Goal: Navigation & Orientation: Find specific page/section

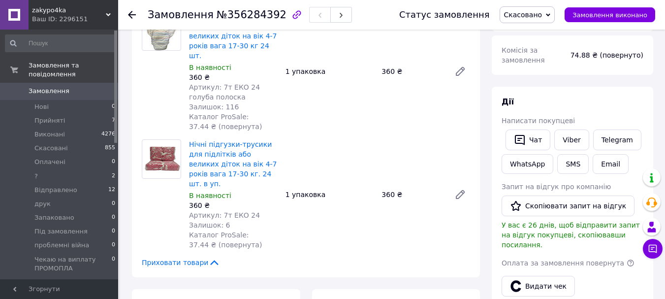
scroll to position [75, 0]
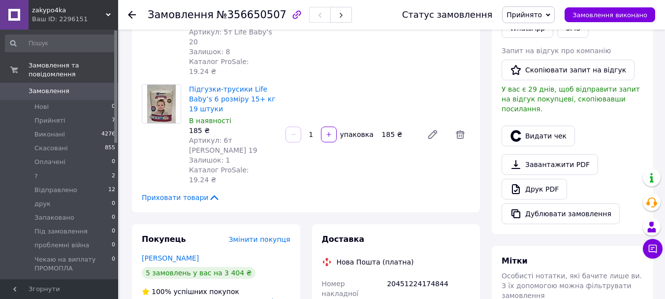
scroll to position [295, 0]
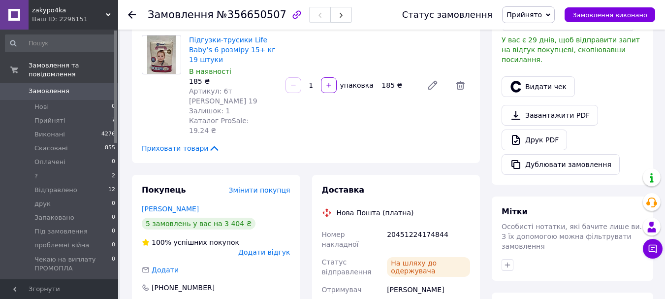
click at [99, 87] on span "0" at bounding box center [104, 91] width 27 height 9
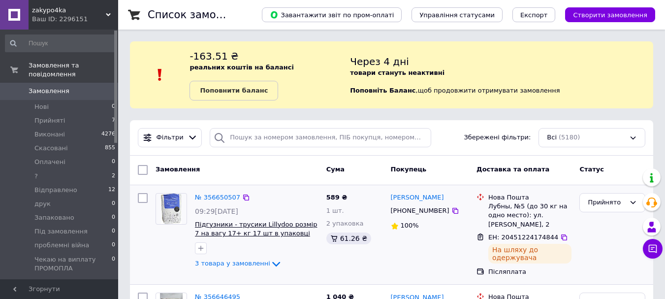
scroll to position [98, 0]
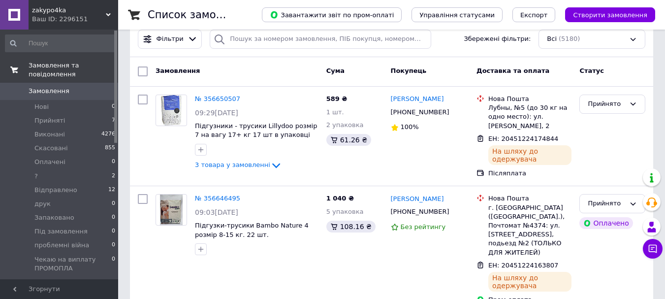
click at [67, 66] on span "Замовлення та повідомлення" at bounding box center [74, 70] width 90 height 18
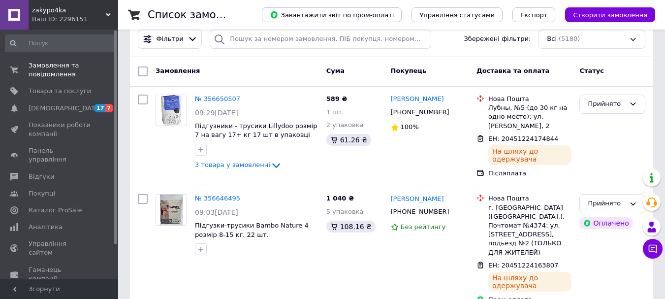
click at [113, 13] on div "zakypо4ka Ваш ID: 2296151" at bounding box center [74, 15] width 90 height 30
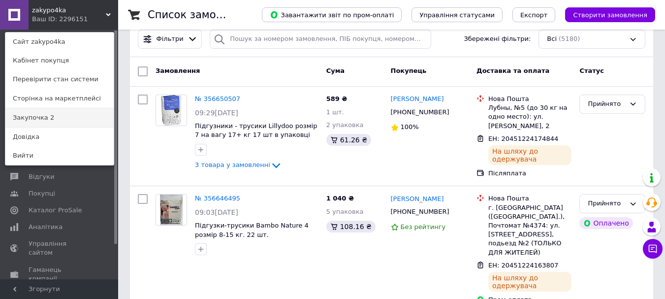
click at [85, 123] on link "Закупочка 2" at bounding box center [59, 117] width 108 height 19
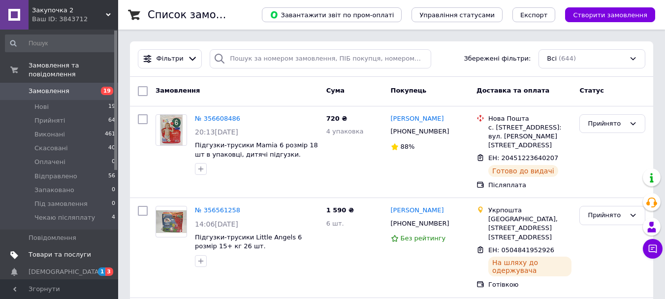
click at [62, 250] on span "Товари та послуги" at bounding box center [60, 254] width 62 height 9
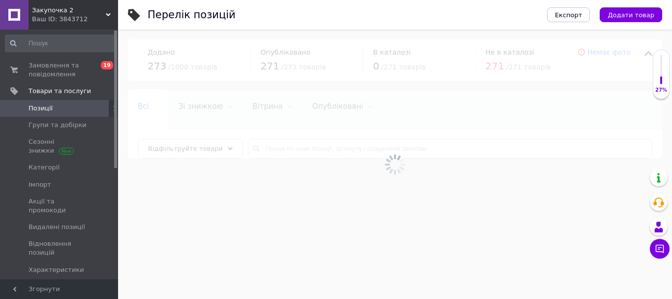
click at [102, 16] on div "Ваш ID: 3843712" at bounding box center [75, 19] width 86 height 9
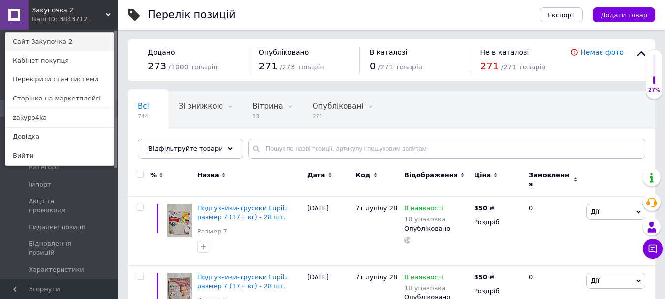
click at [72, 45] on link "Сайт Закупочка 2" at bounding box center [59, 41] width 108 height 19
